Goal: Check status

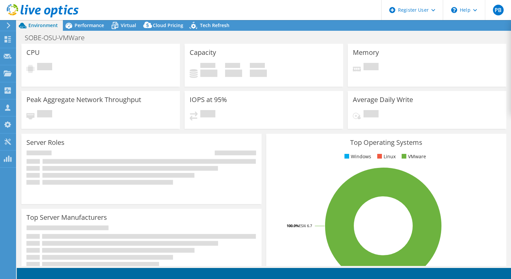
select select "USD"
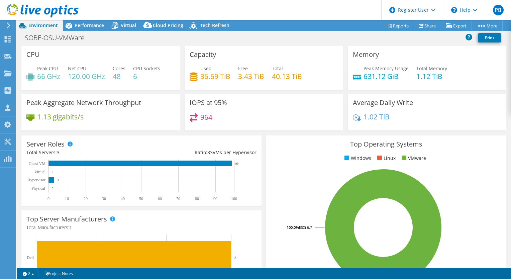
click at [116, 31] on div "SOBE-OSU-VMWare Print" at bounding box center [264, 37] width 494 height 12
click at [131, 23] on span "Virtual" at bounding box center [128, 25] width 15 height 6
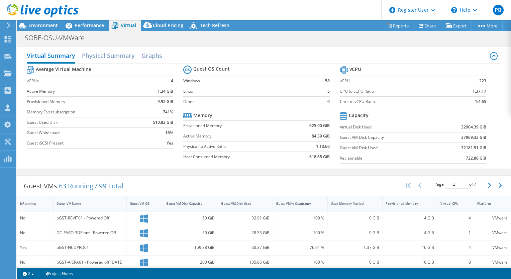
scroll to position [75, 0]
click at [288, 37] on div "SOBE-OSU-VMWare Print" at bounding box center [264, 37] width 494 height 12
click at [289, 62] on div "Virtual Summary Physical Summary Graphs" at bounding box center [264, 56] width 475 height 15
click at [294, 62] on div "Virtual Summary Physical Summary Graphs" at bounding box center [264, 56] width 475 height 15
click at [235, 42] on div "SOBE-OSU-VMWare Print" at bounding box center [264, 37] width 494 height 12
